Goal: Task Accomplishment & Management: Manage account settings

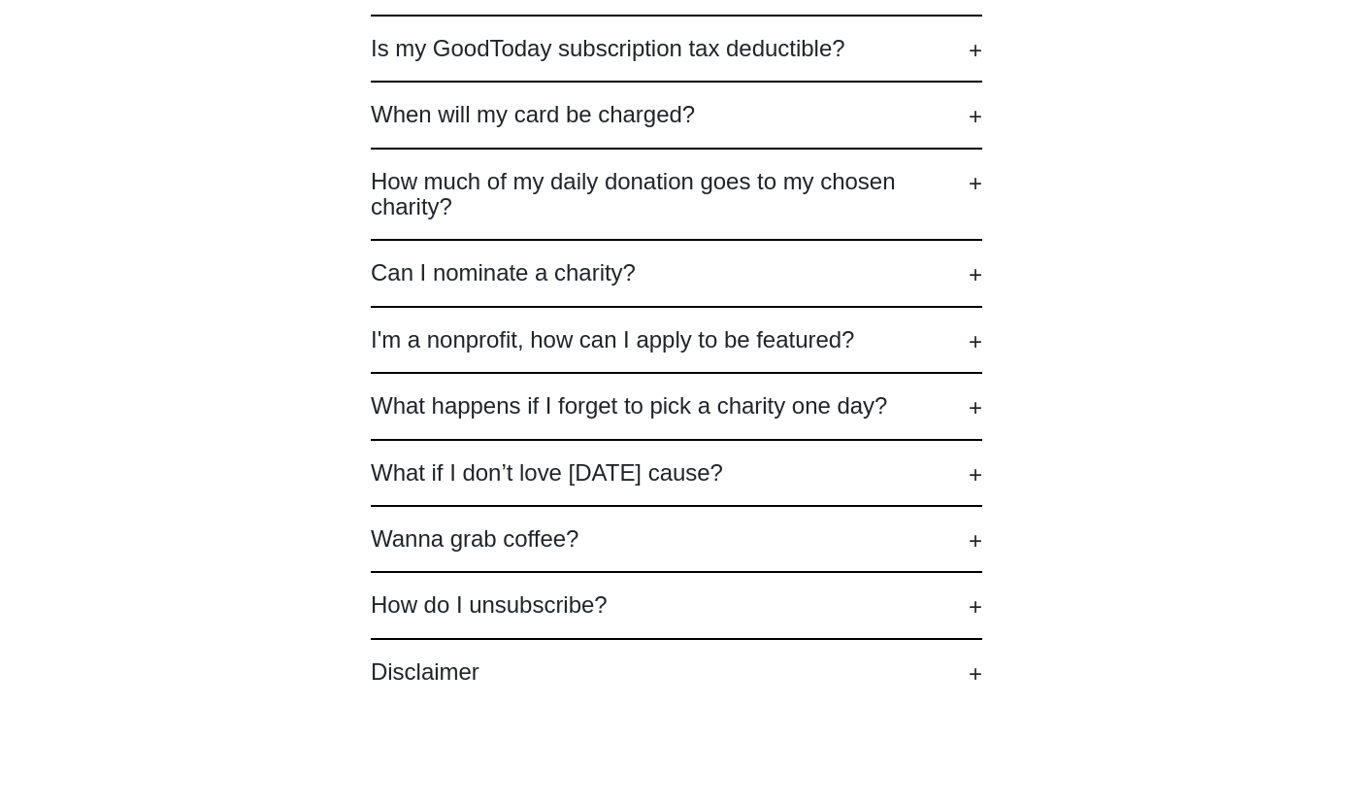
scroll to position [585, 0]
click at [539, 602] on h2 "How do I unsubscribe?" at bounding box center [677, 603] width 612 height 25
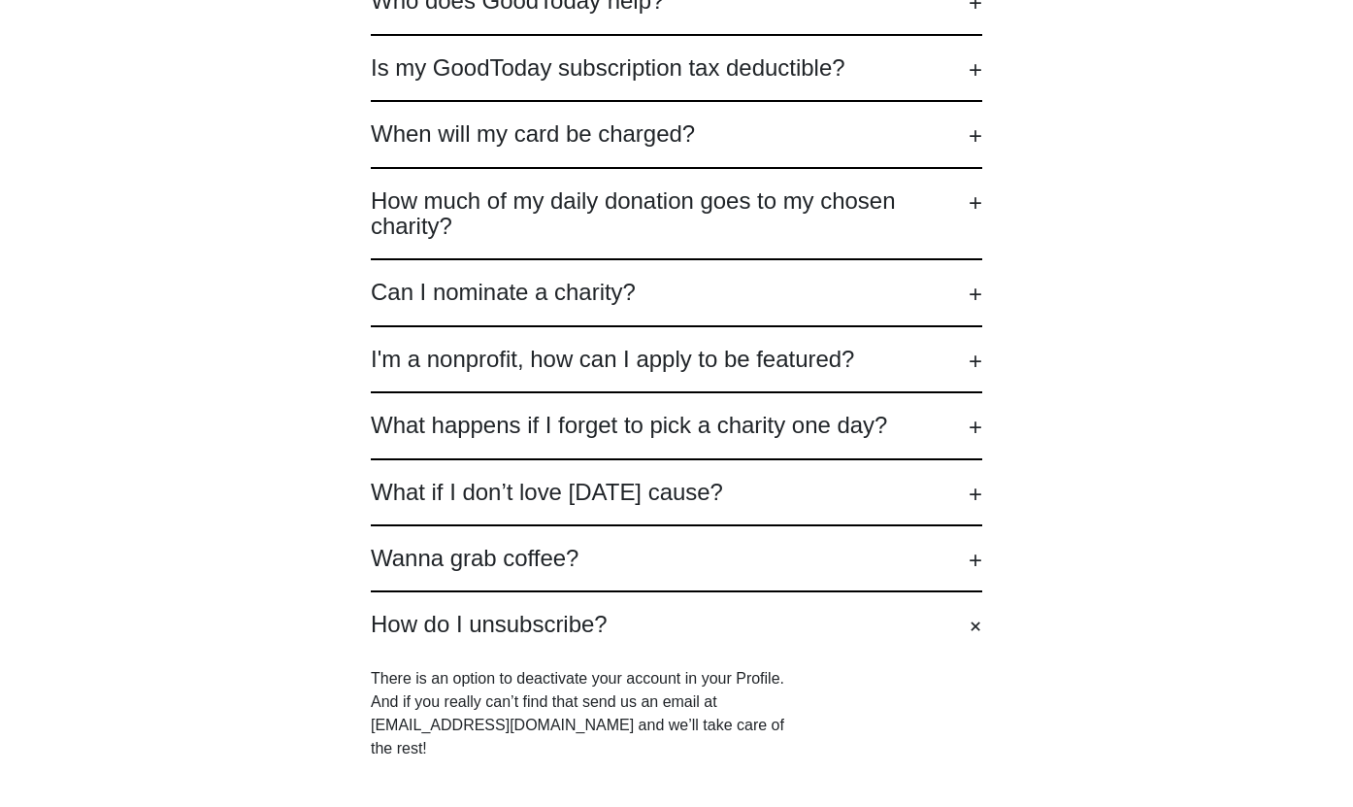
scroll to position [560, 0]
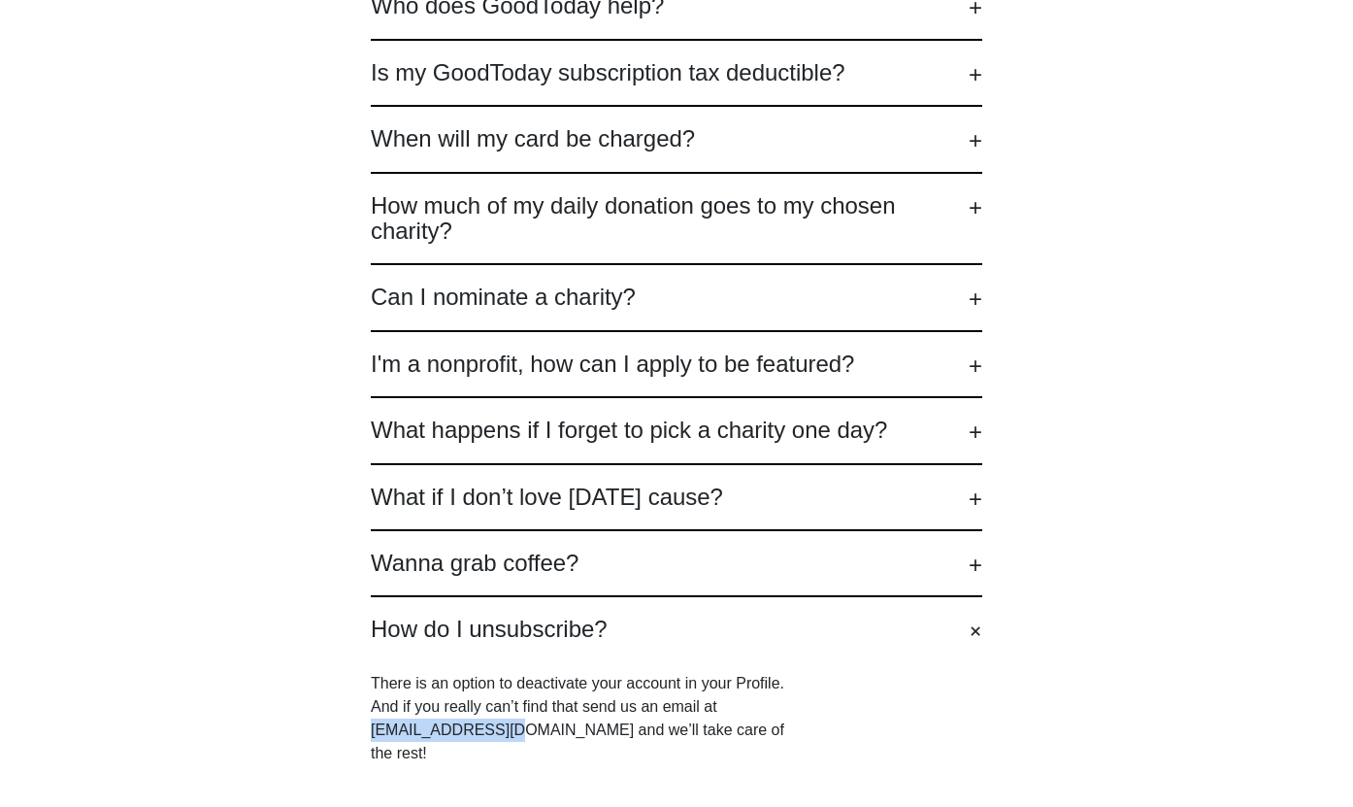
drag, startPoint x: 508, startPoint y: 734, endPoint x: 363, endPoint y: 734, distance: 144.6
click at [363, 734] on div "How does GoodToday work? GoodToday is a subscription charity program for compan…" at bounding box center [676, 393] width 1353 height 1160
copy p "[EMAIL_ADDRESS][DOMAIN_NAME]"
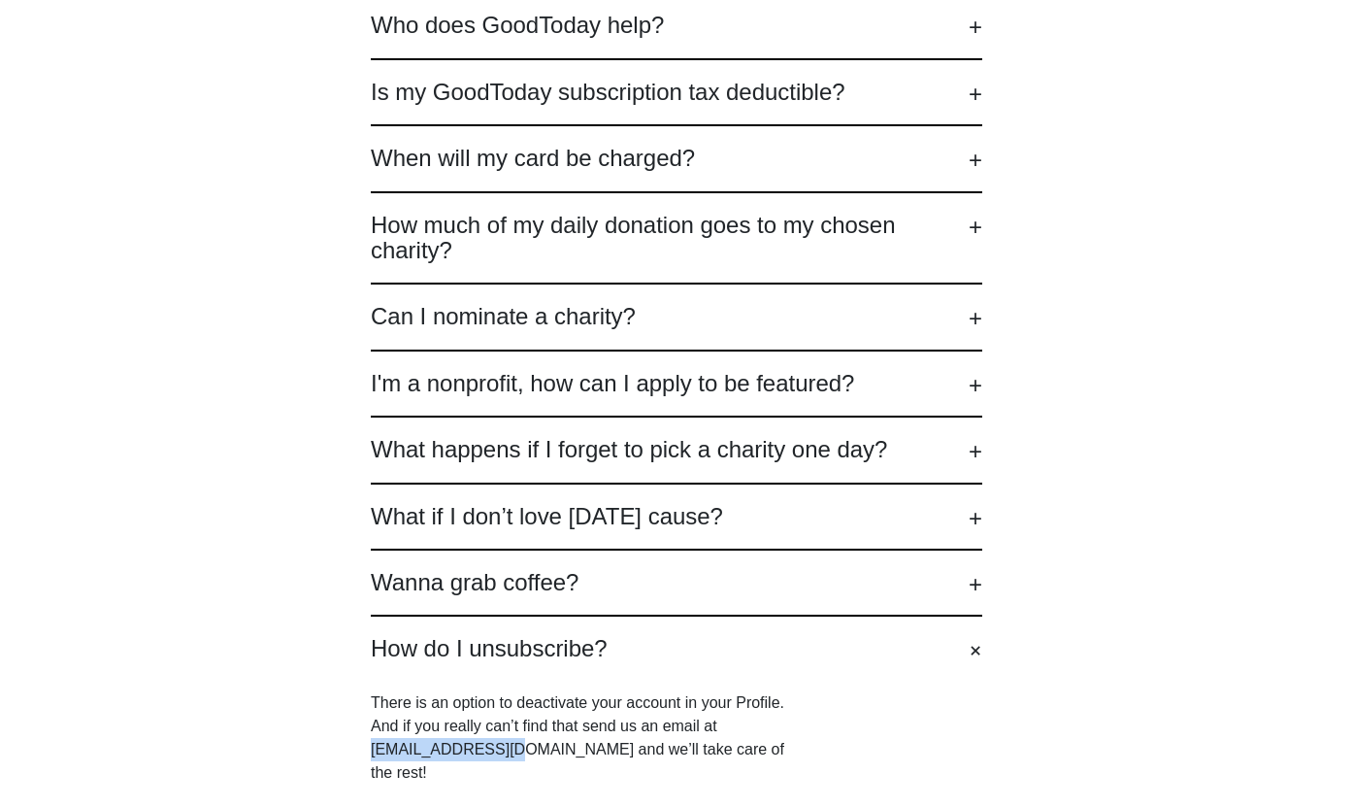
scroll to position [0, 0]
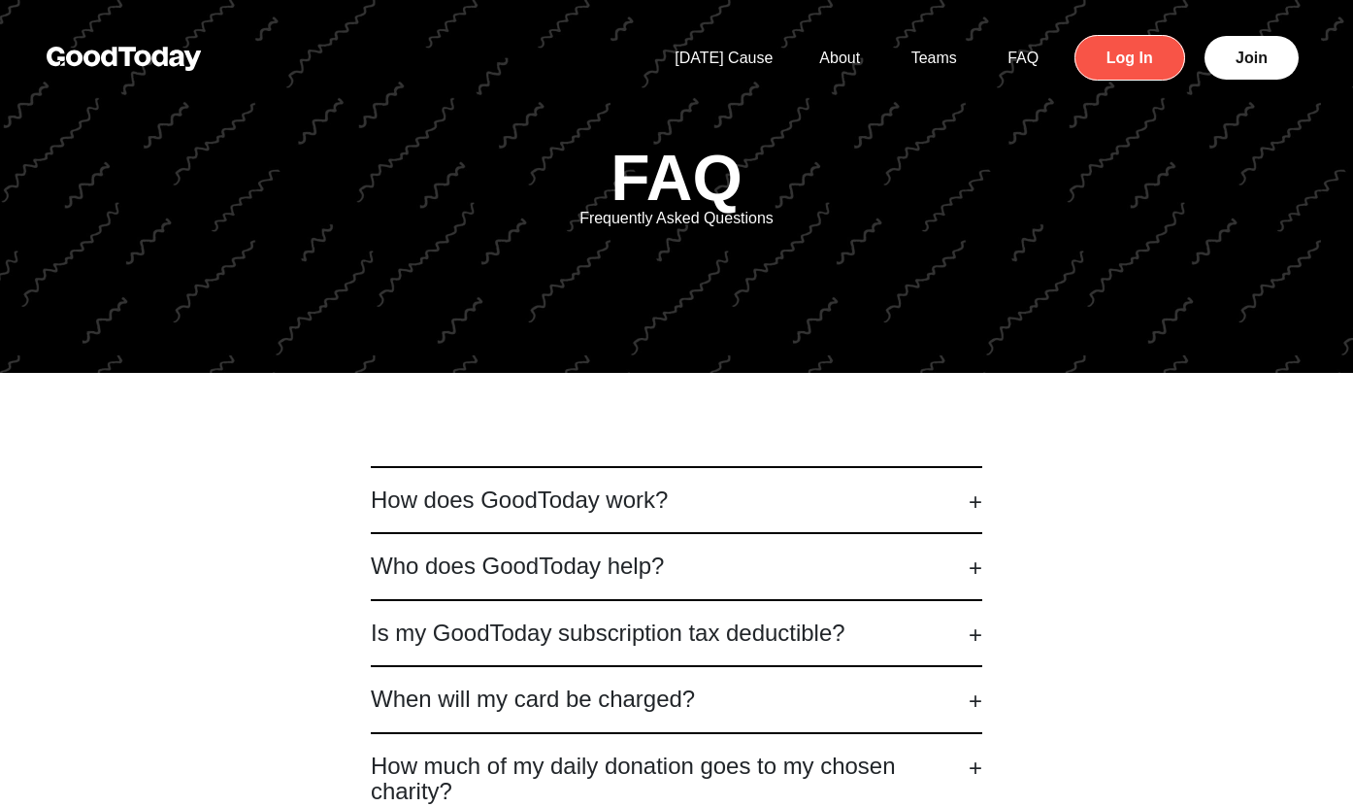
click at [1159, 53] on link "Log In" at bounding box center [1130, 58] width 111 height 46
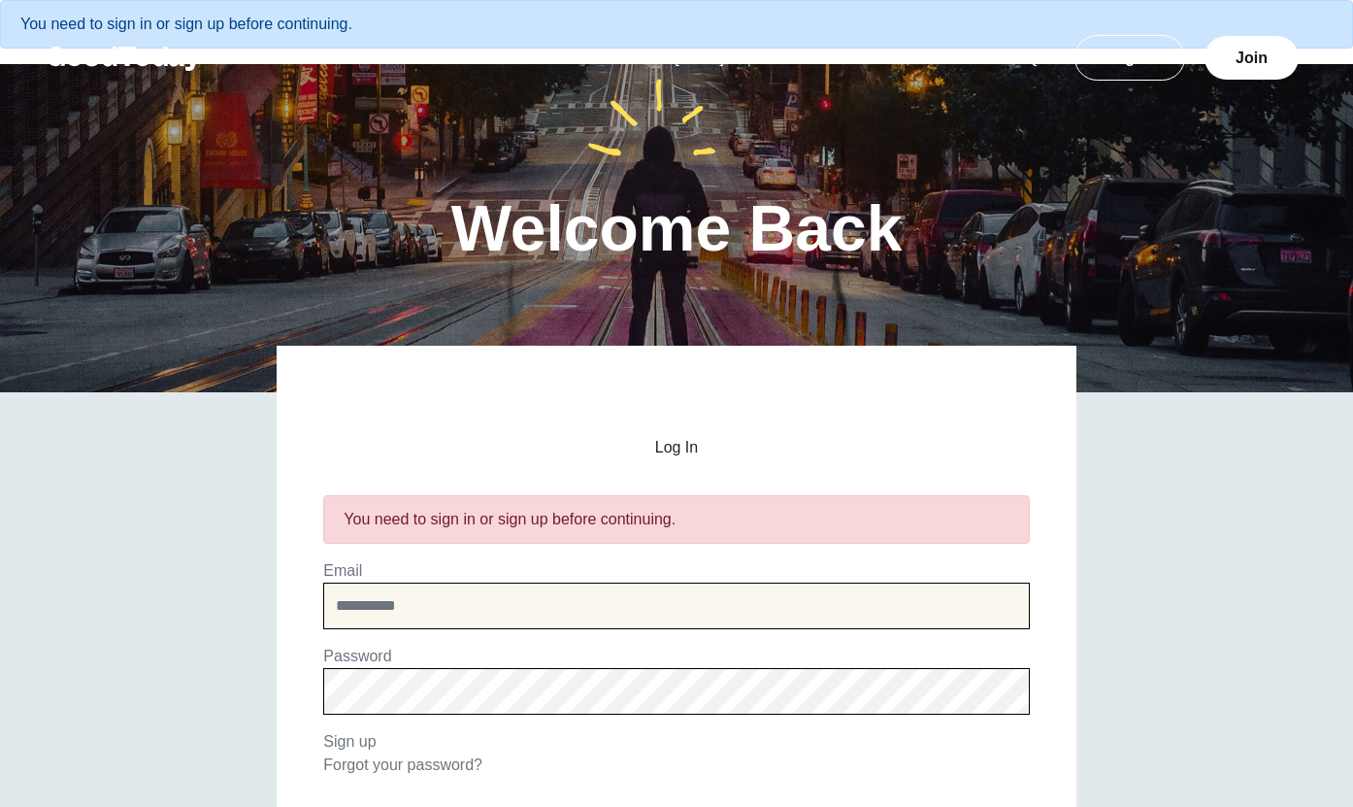
click at [720, 604] on input "email" at bounding box center [676, 605] width 706 height 47
type input "**********"
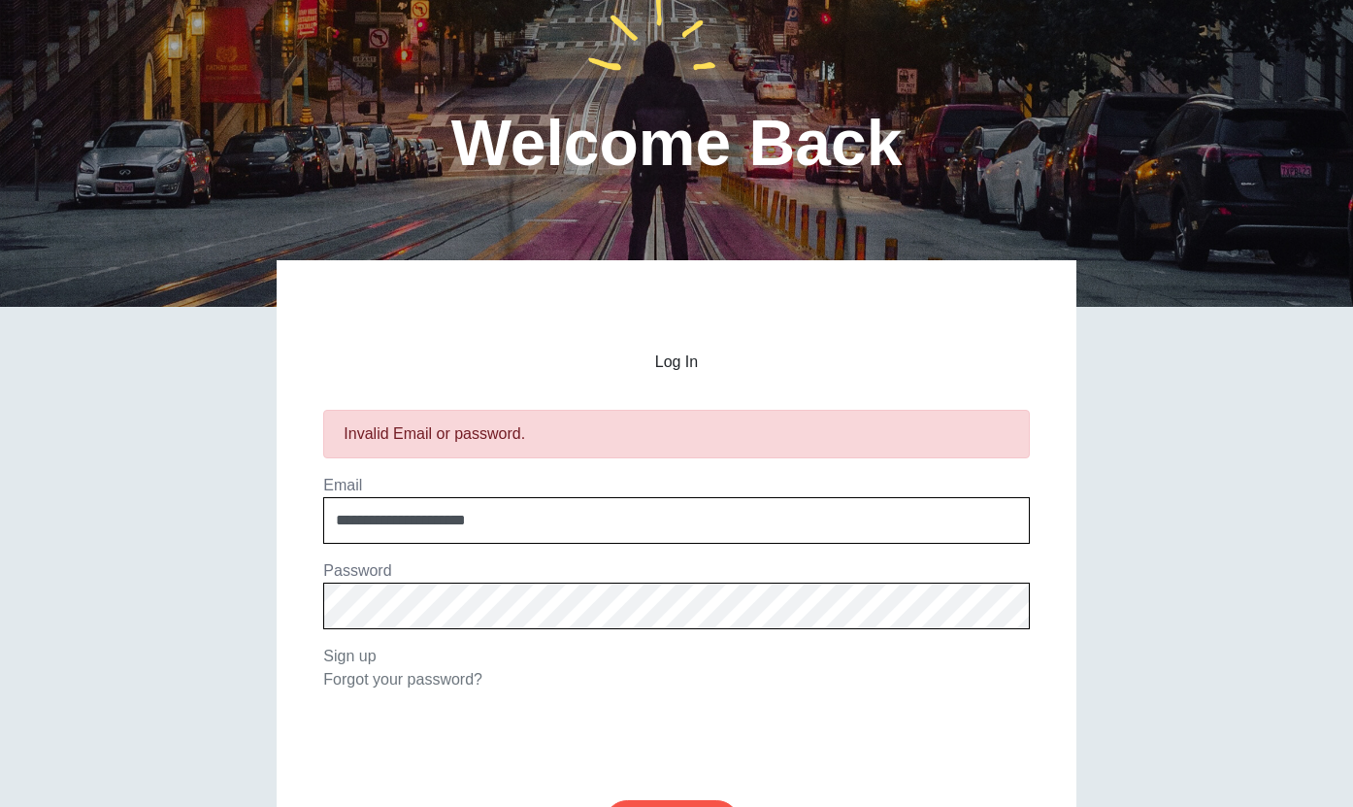
scroll to position [87, 0]
